Goal: Book appointment/travel/reservation

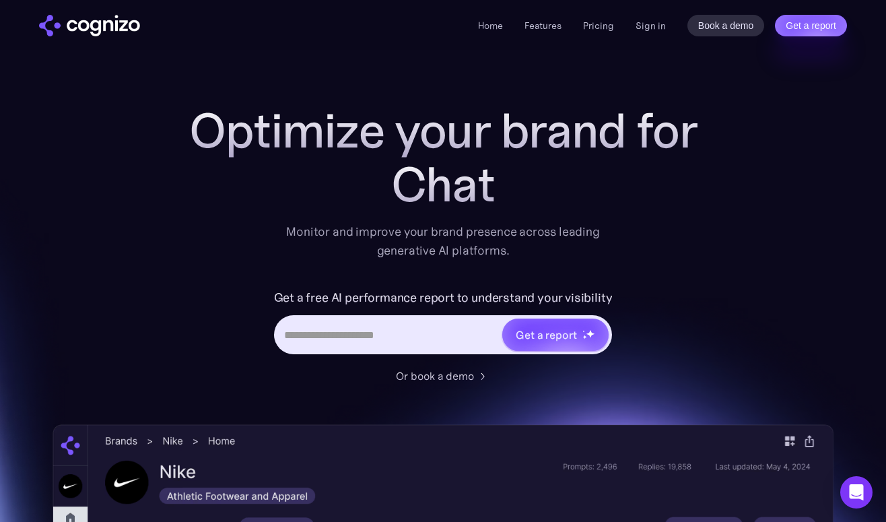
click at [740, 49] on div "Home Features Pricing Book a demo Get a report Sign in Book a demo Get a report" at bounding box center [443, 25] width 886 height 50
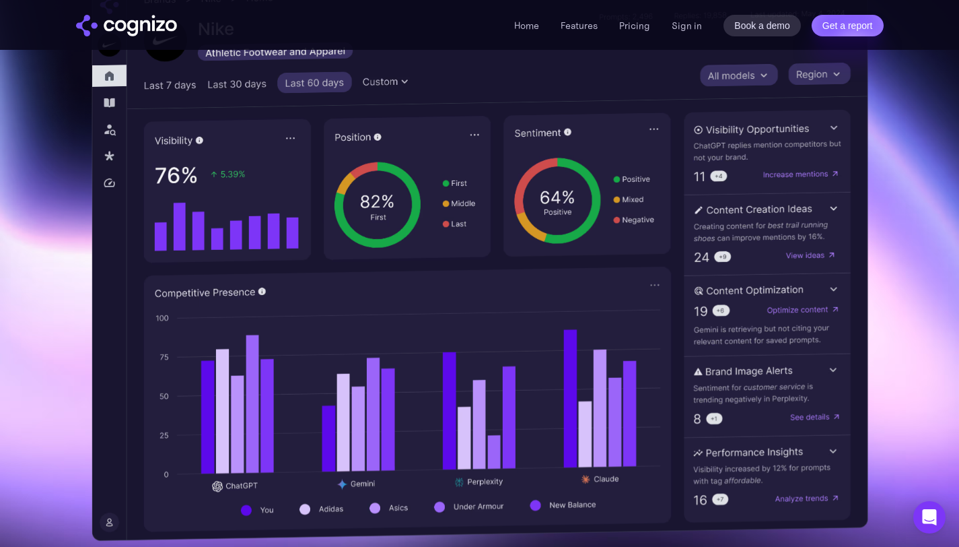
scroll to position [487, 0]
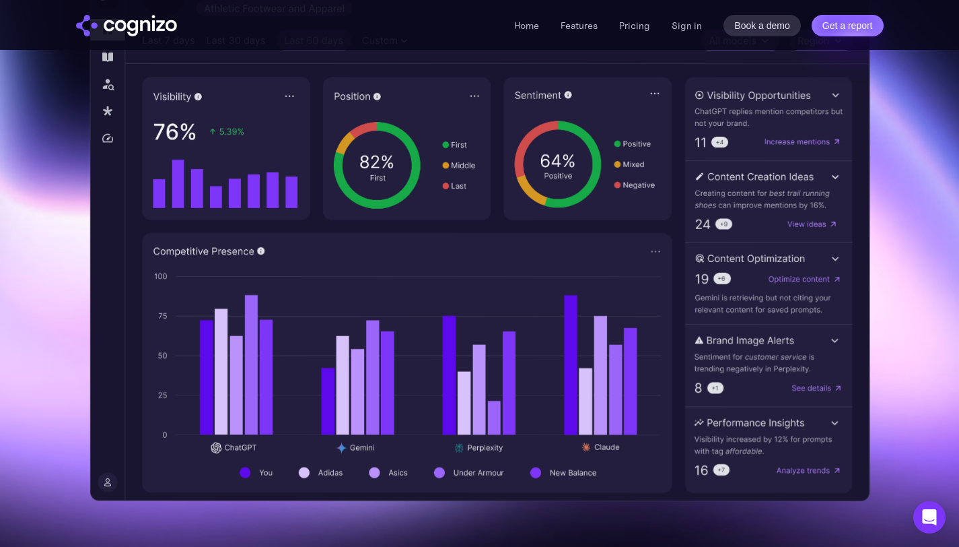
click at [411, 234] on img at bounding box center [480, 219] width 780 height 565
click at [573, 190] on img at bounding box center [480, 219] width 780 height 565
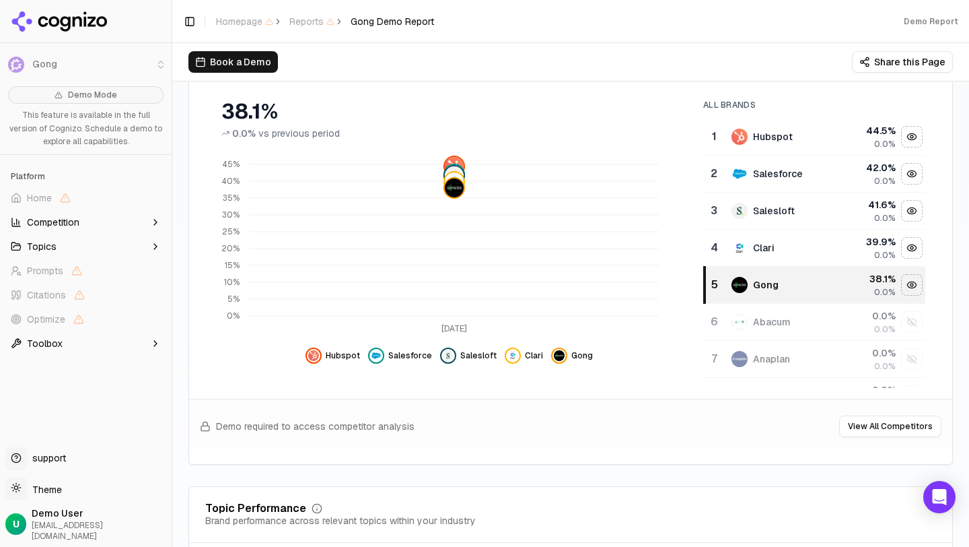
scroll to position [151, 0]
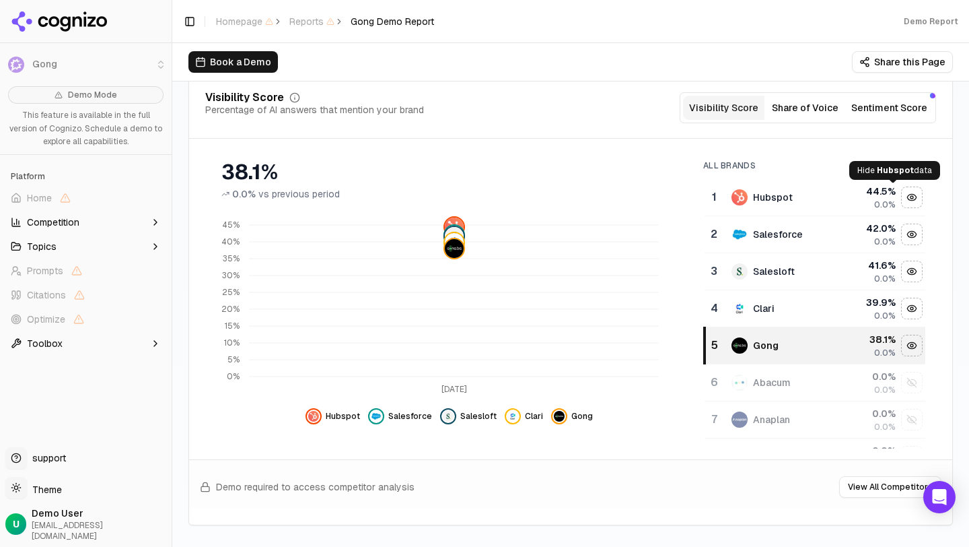
click at [902, 197] on div "Hide hubspot data" at bounding box center [912, 197] width 20 height 20
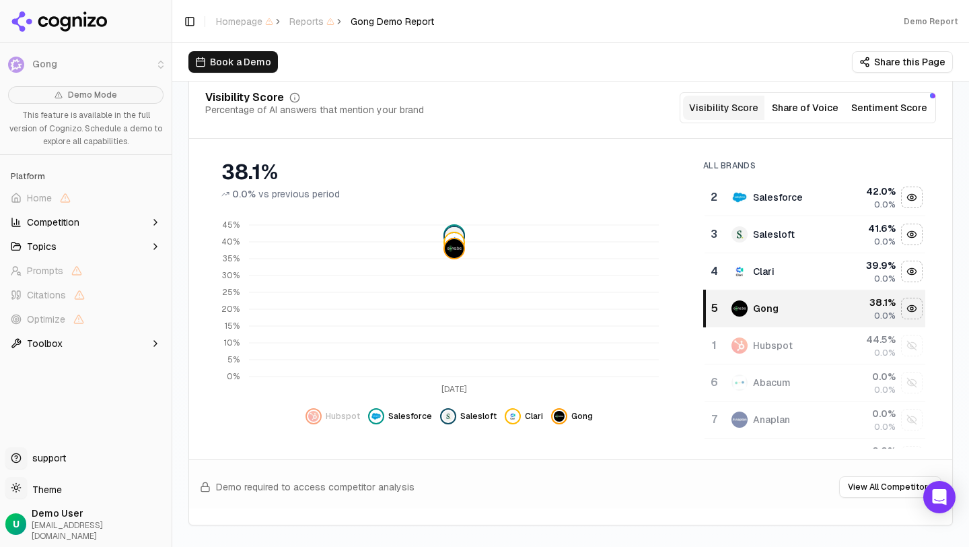
click at [902, 197] on div "Hide salesforce data" at bounding box center [912, 197] width 20 height 20
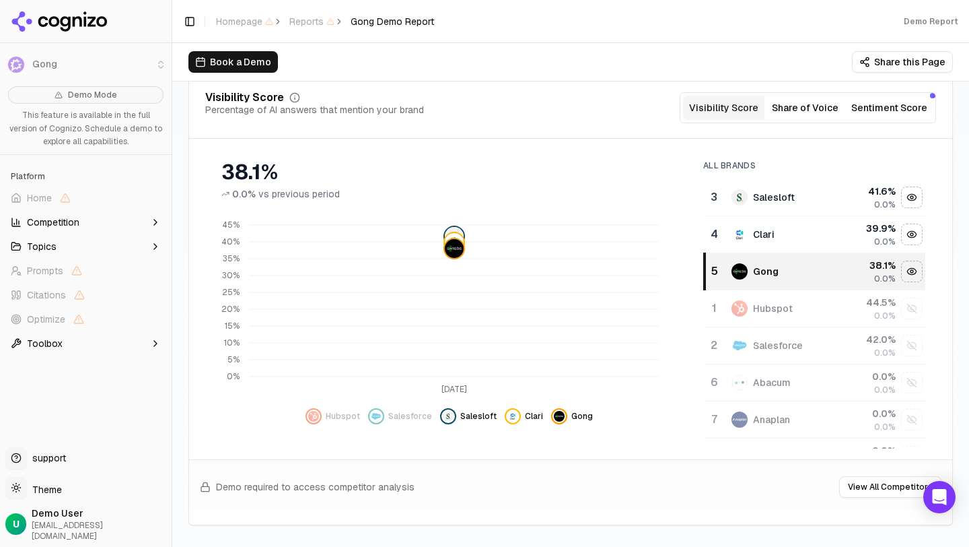
click at [902, 197] on div "Hide salesloft data" at bounding box center [912, 197] width 20 height 20
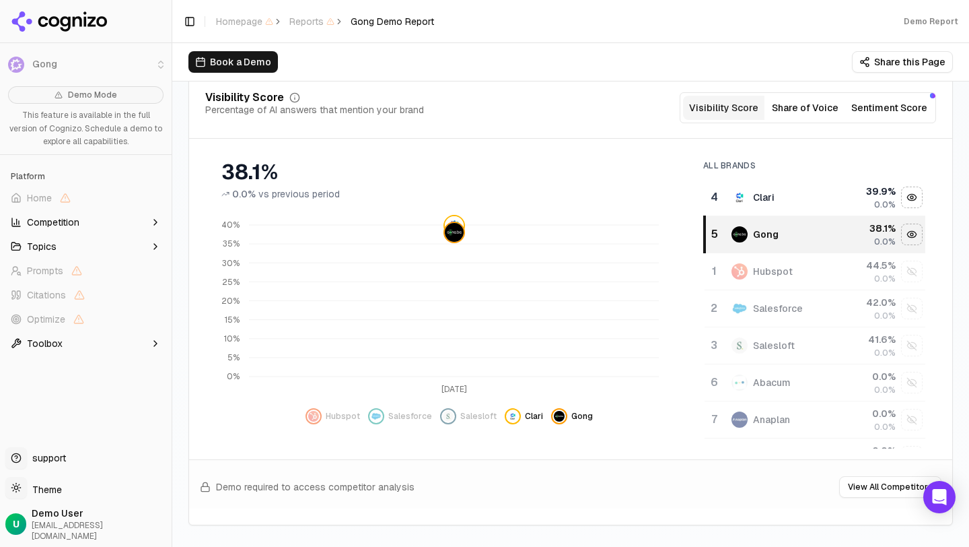
click at [902, 197] on div "Hide clari data" at bounding box center [912, 197] width 20 height 20
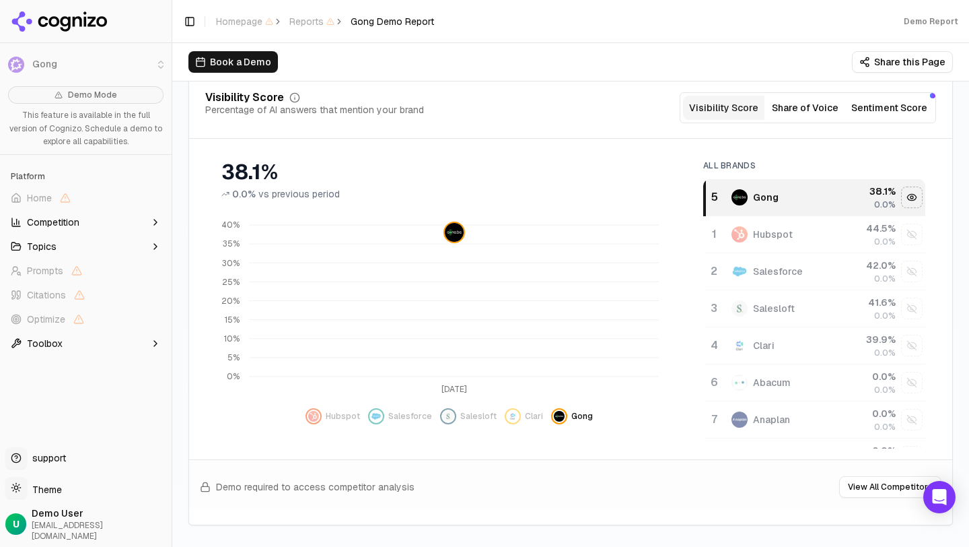
click at [902, 197] on div "Hide gong data" at bounding box center [912, 197] width 20 height 20
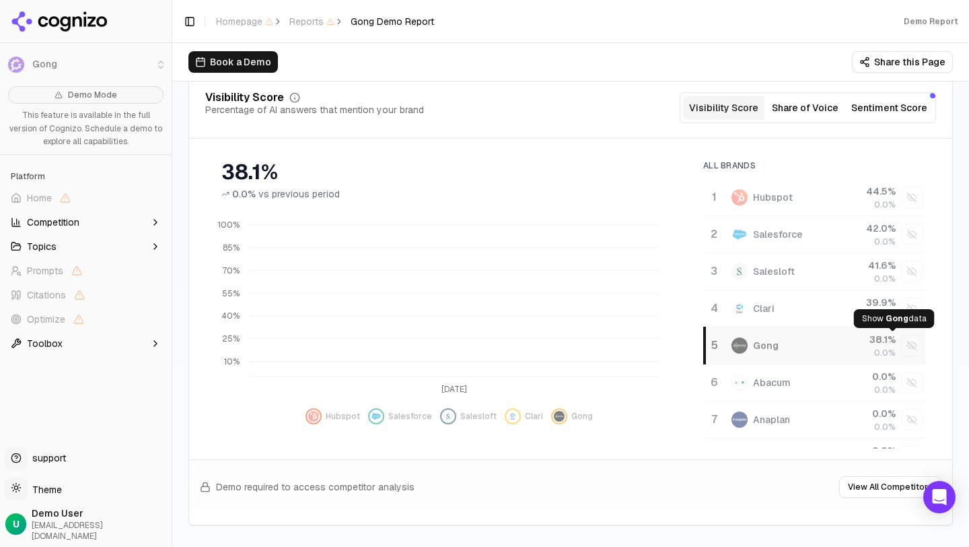
click at [902, 346] on div "Show gong data" at bounding box center [912, 345] width 20 height 20
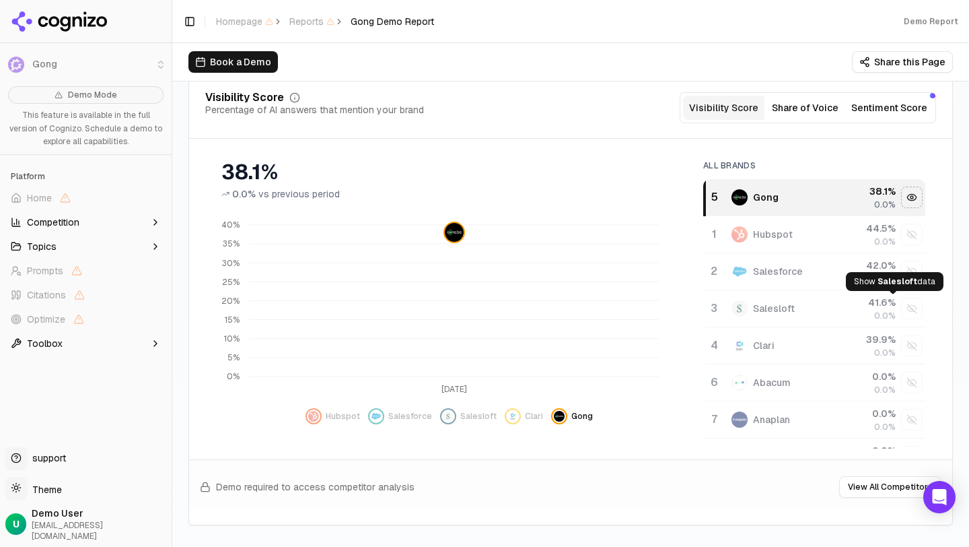
click at [901, 297] on button "Show salesloft data" at bounding box center [912, 308] width 22 height 22
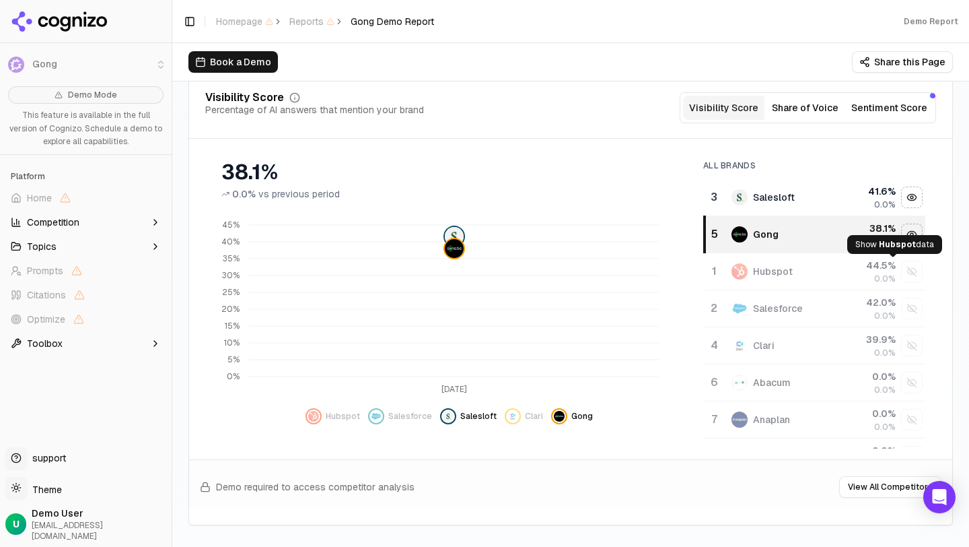
click at [902, 273] on div "Show hubspot data" at bounding box center [912, 271] width 20 height 20
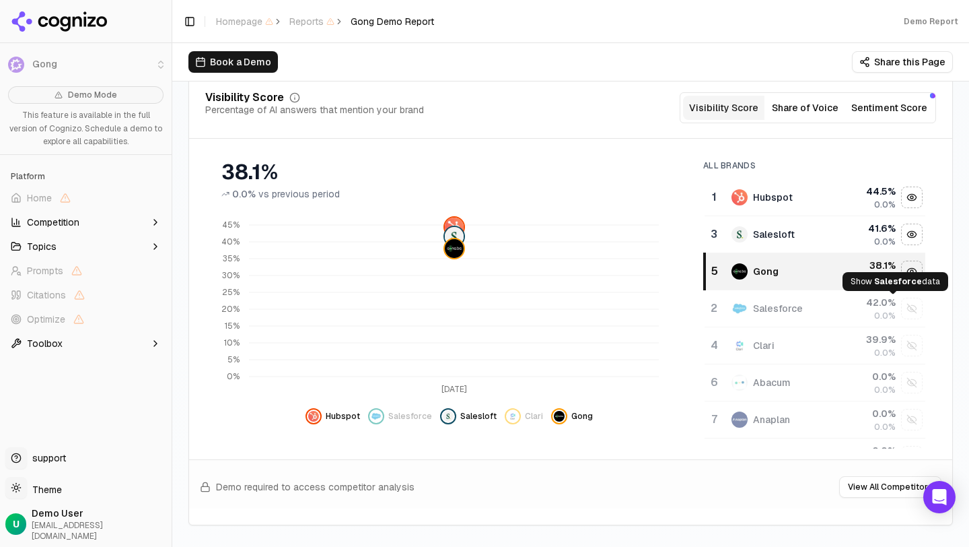
click at [902, 300] on div "Show salesforce data" at bounding box center [912, 308] width 20 height 20
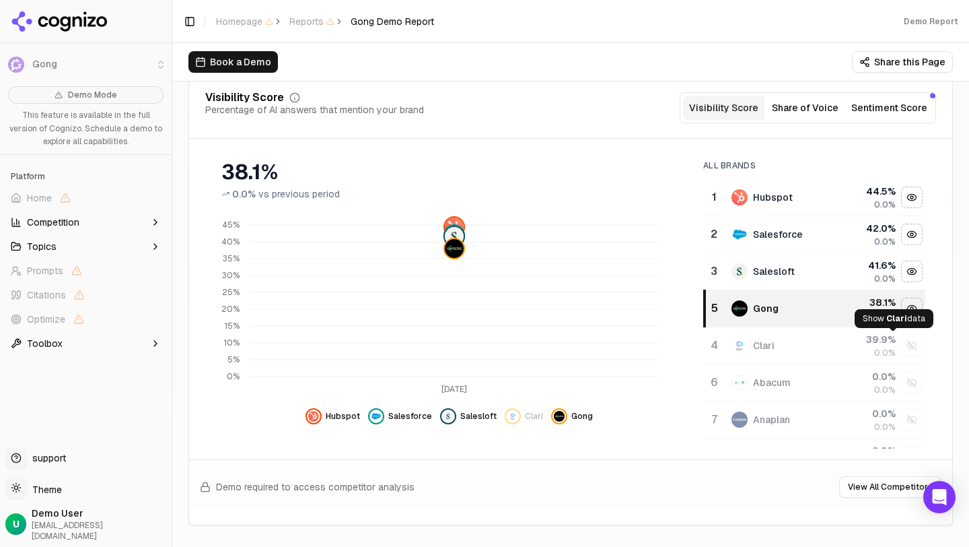
click at [902, 337] on div "Show clari data" at bounding box center [912, 345] width 20 height 20
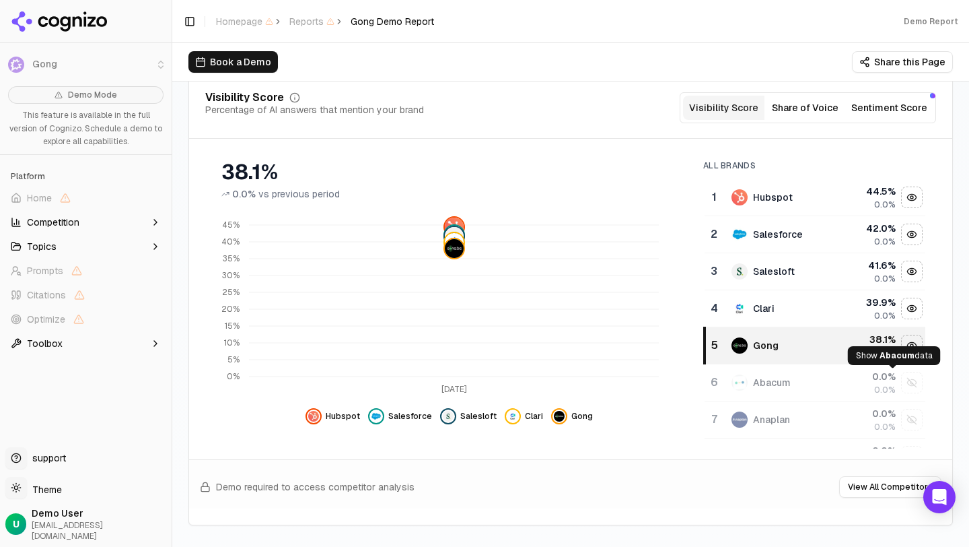
click at [902, 377] on div "Show abacum data" at bounding box center [912, 382] width 20 height 20
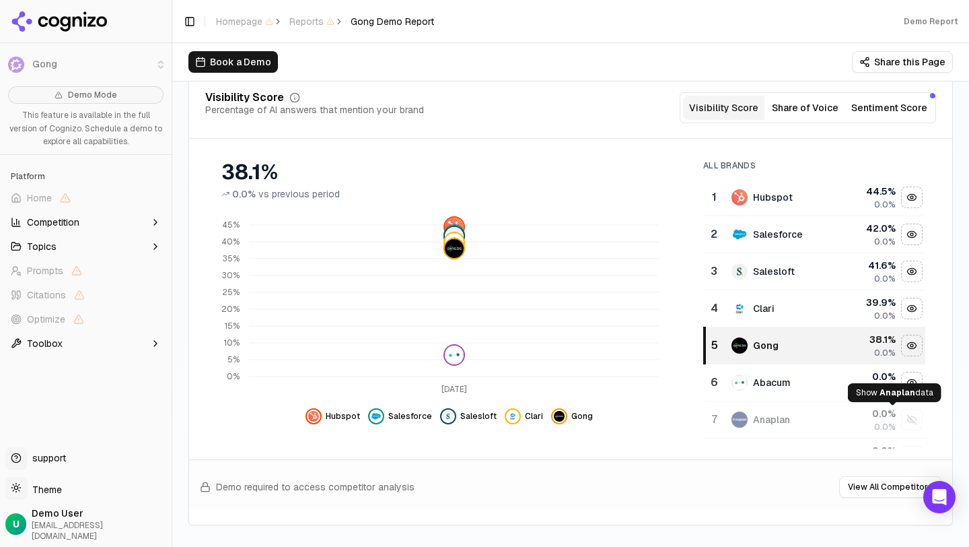
click at [902, 426] on div "Show anaplan data" at bounding box center [912, 419] width 20 height 20
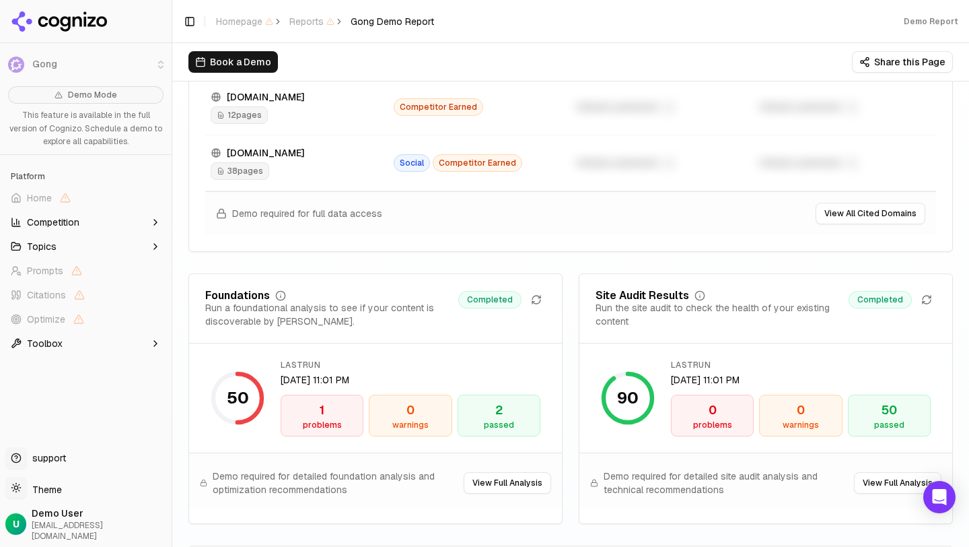
scroll to position [1869, 0]
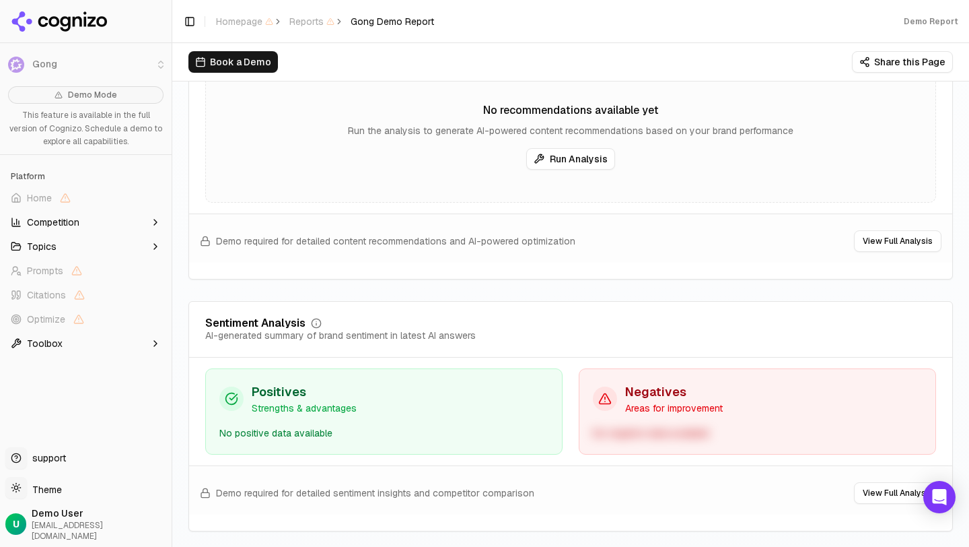
click at [450, 248] on span "Demo required for detailed content recommendations and AI-powered optimization" at bounding box center [395, 240] width 359 height 13
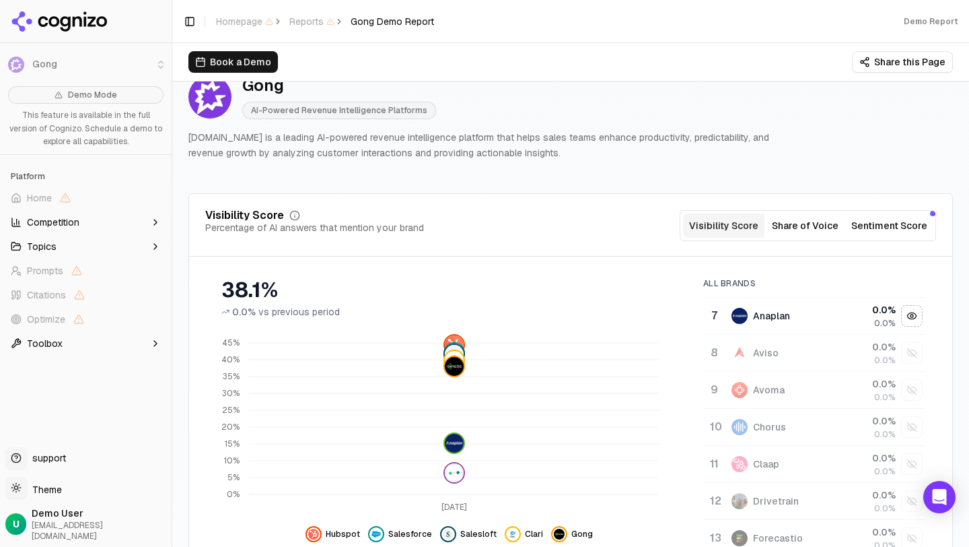
scroll to position [89, 0]
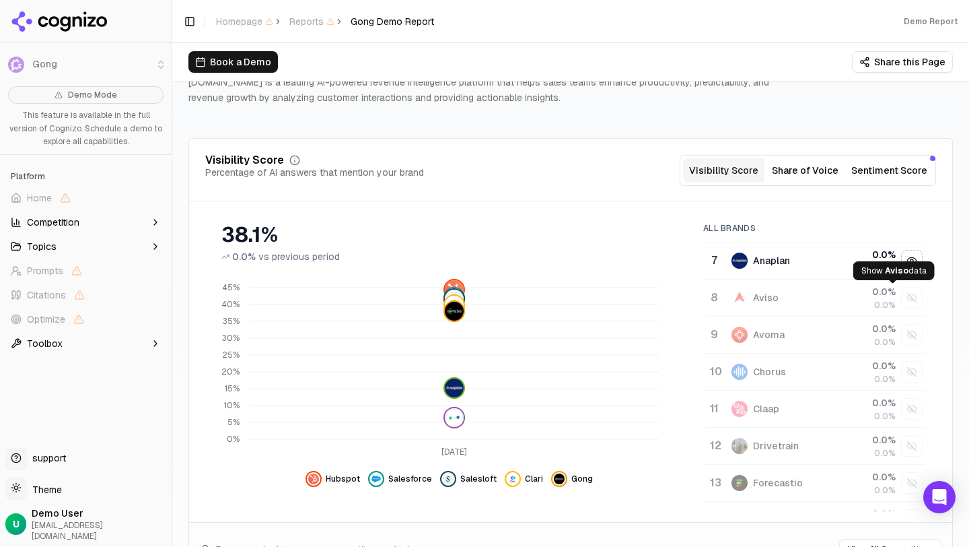
click at [902, 295] on div "Show aviso data" at bounding box center [912, 297] width 20 height 20
click at [902, 340] on div "Show avoma data" at bounding box center [912, 334] width 20 height 20
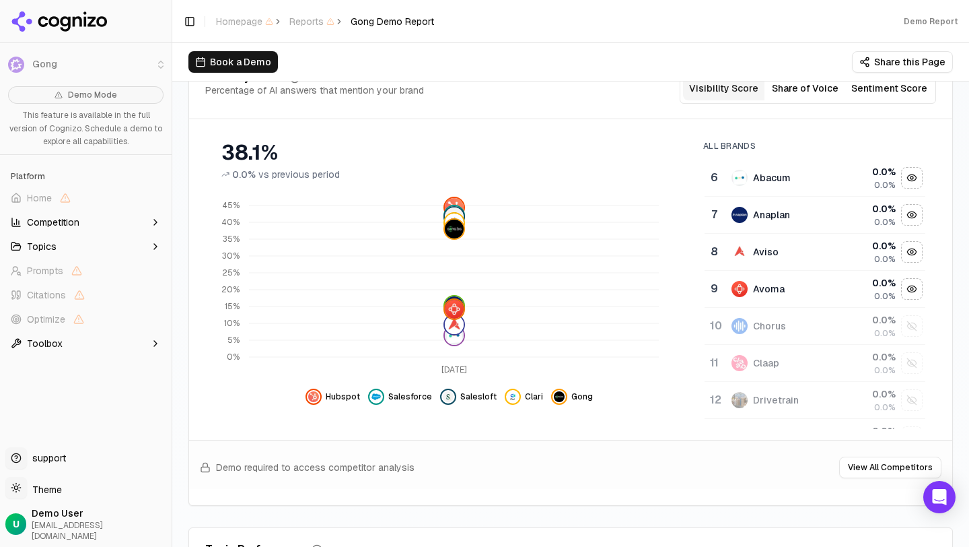
scroll to position [186, 0]
click at [798, 326] on div "Chorus" at bounding box center [781, 325] width 98 height 16
click at [902, 289] on div "Hide avoma data" at bounding box center [912, 288] width 20 height 20
click at [891, 293] on span "Avoma" at bounding box center [896, 298] width 28 height 11
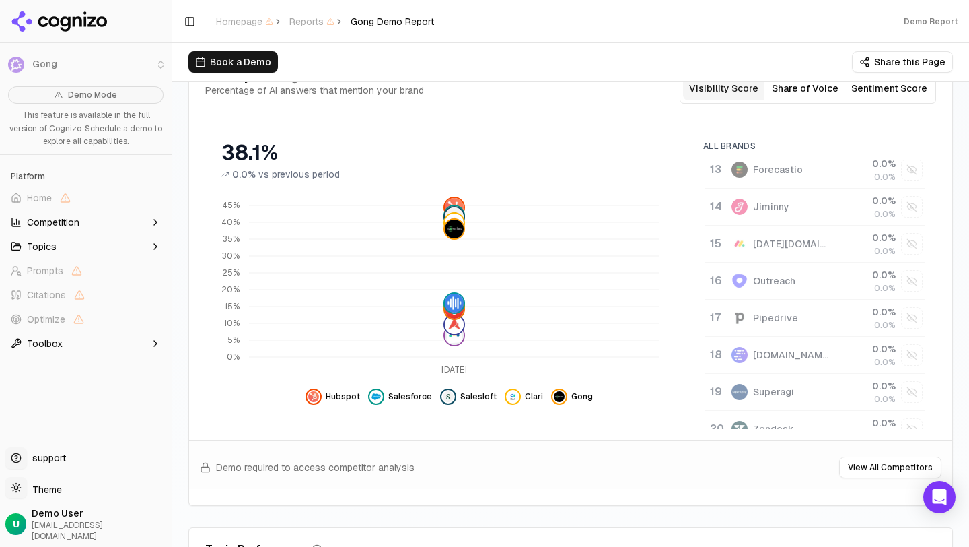
scroll to position [508, 0]
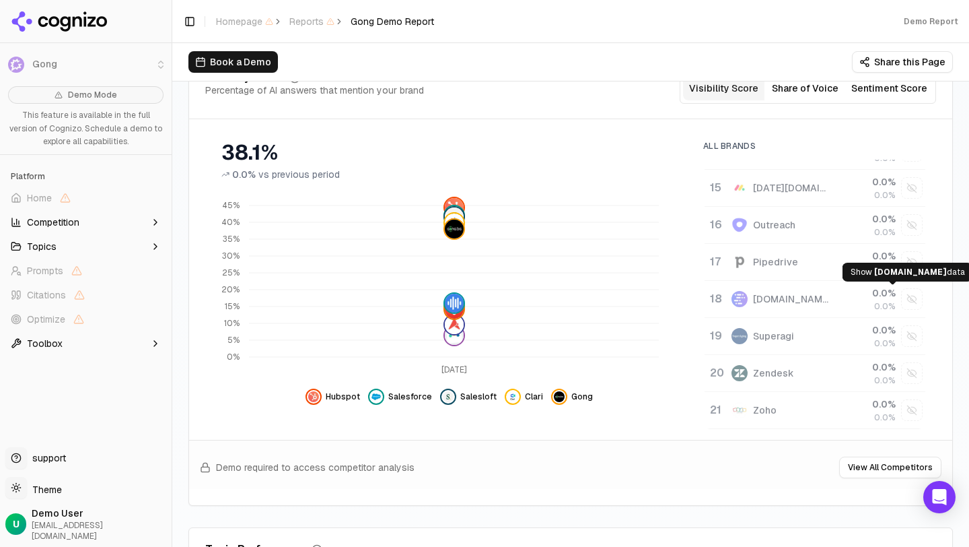
click at [902, 295] on div "Show revenue.io data" at bounding box center [912, 299] width 20 height 20
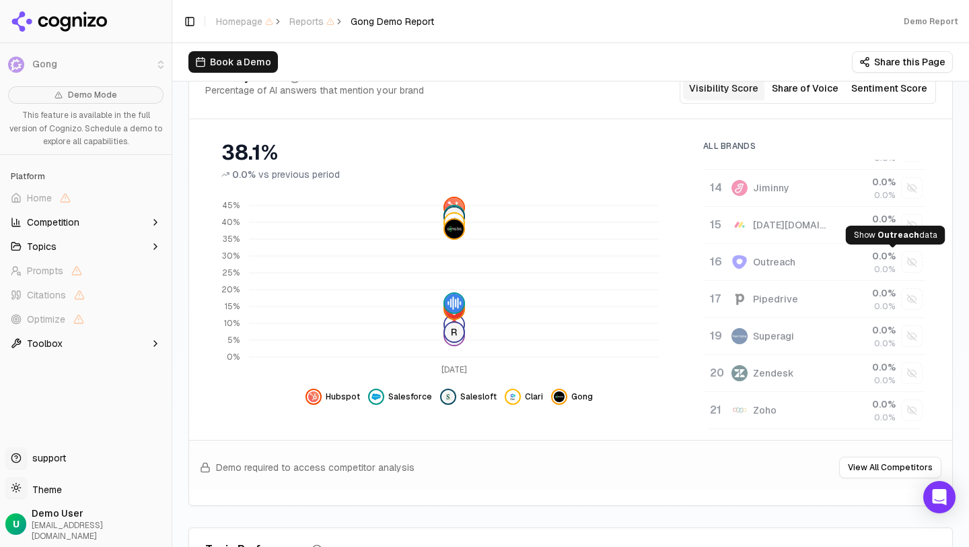
click at [902, 267] on div "Show outreach data" at bounding box center [912, 262] width 20 height 20
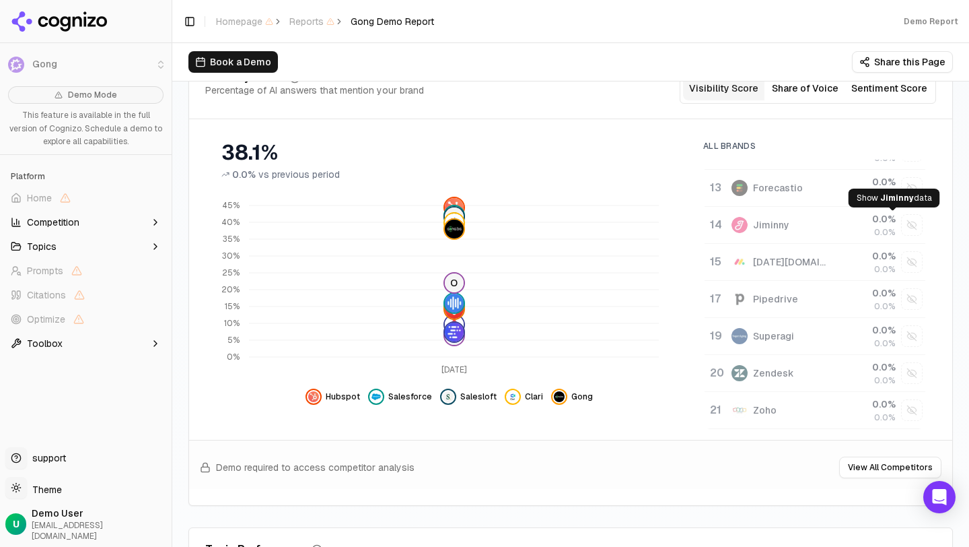
click at [902, 217] on div "Show jiminny data" at bounding box center [912, 225] width 20 height 20
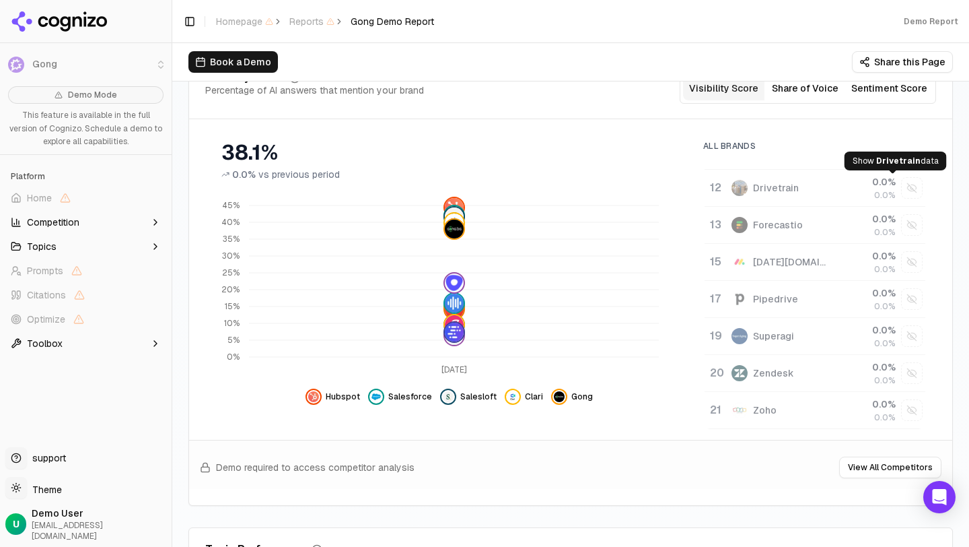
click at [902, 180] on div "Show drivetrain data" at bounding box center [912, 188] width 20 height 20
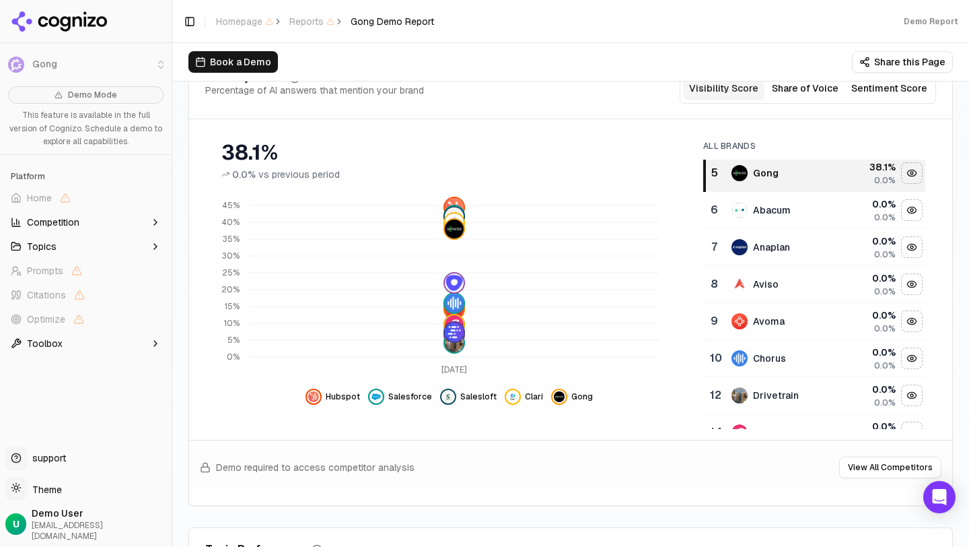
scroll to position [0, 0]
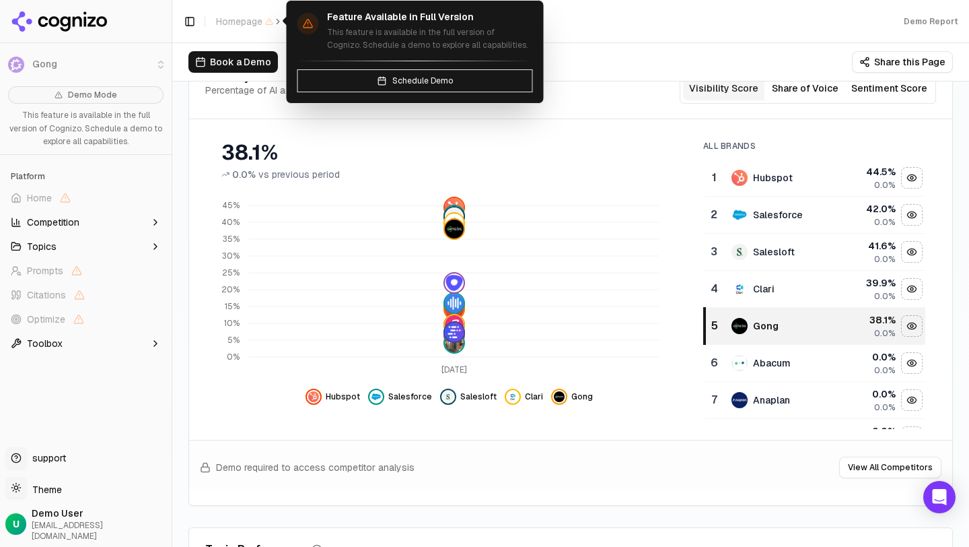
click at [321, 87] on button "Schedule Demo" at bounding box center [415, 80] width 236 height 23
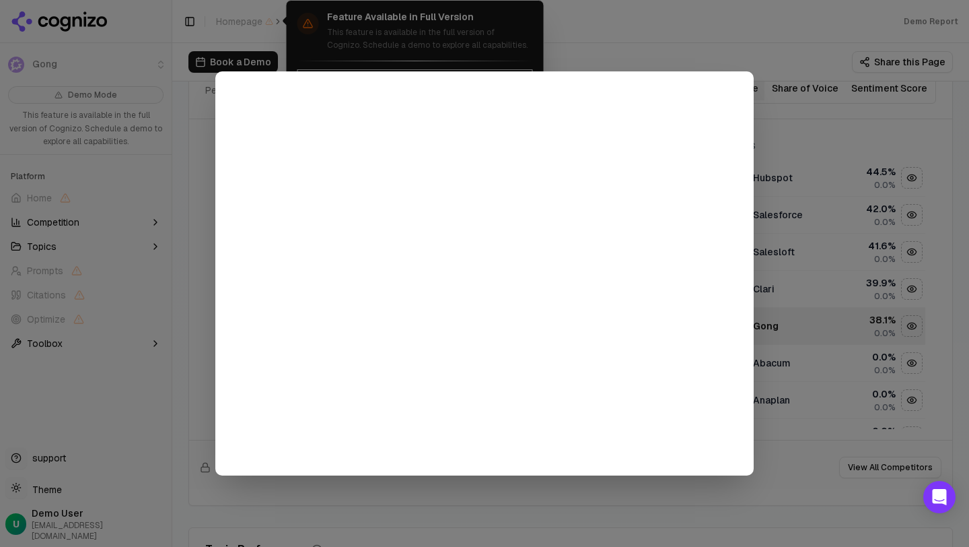
click at [729, 482] on div at bounding box center [484, 273] width 969 height 547
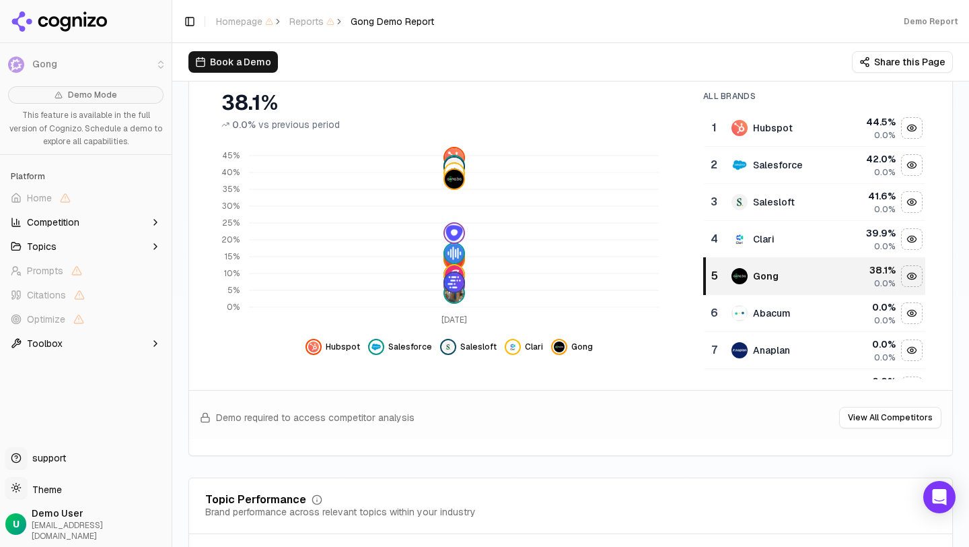
scroll to position [273, 0]
